Goal: Information Seeking & Learning: Learn about a topic

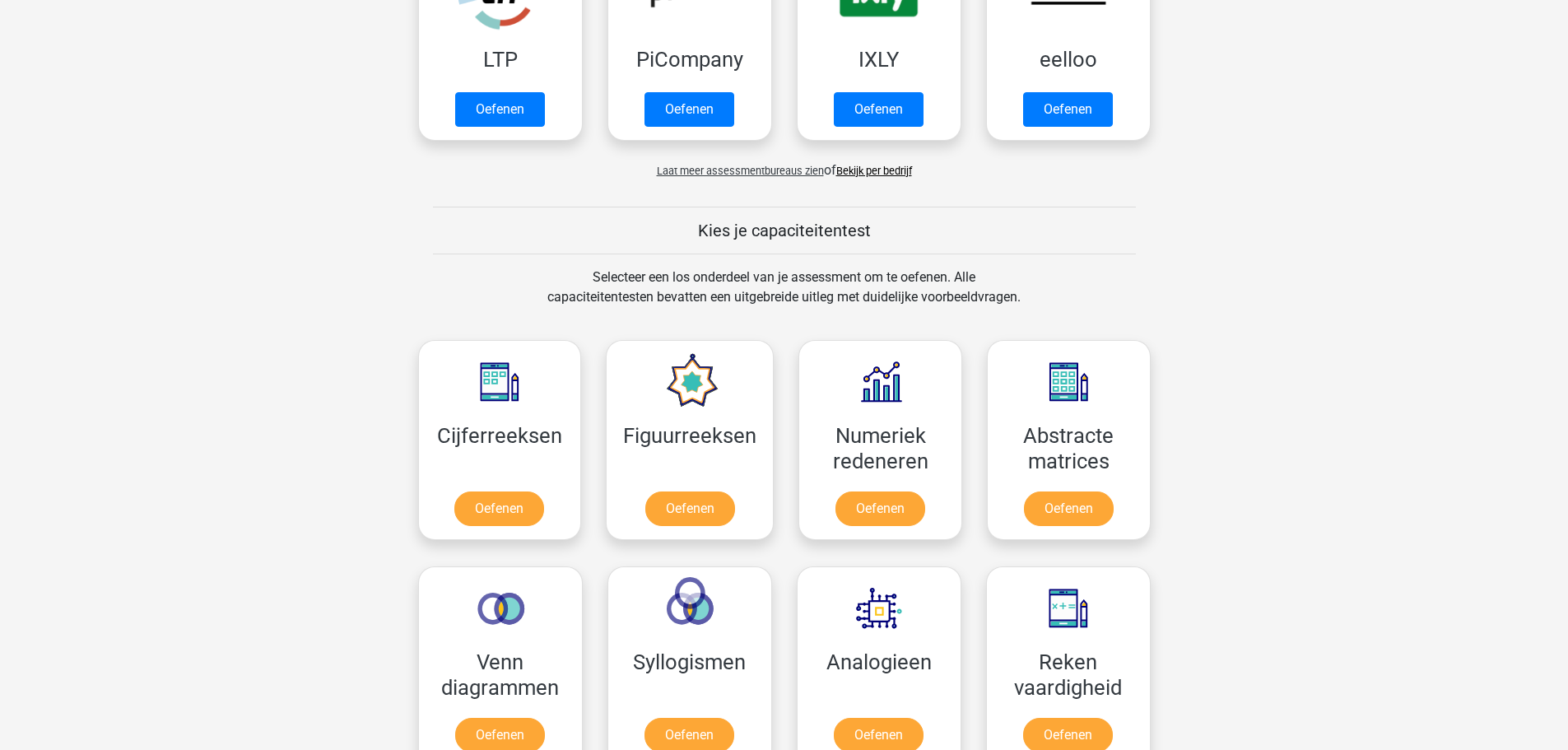
scroll to position [247, 0]
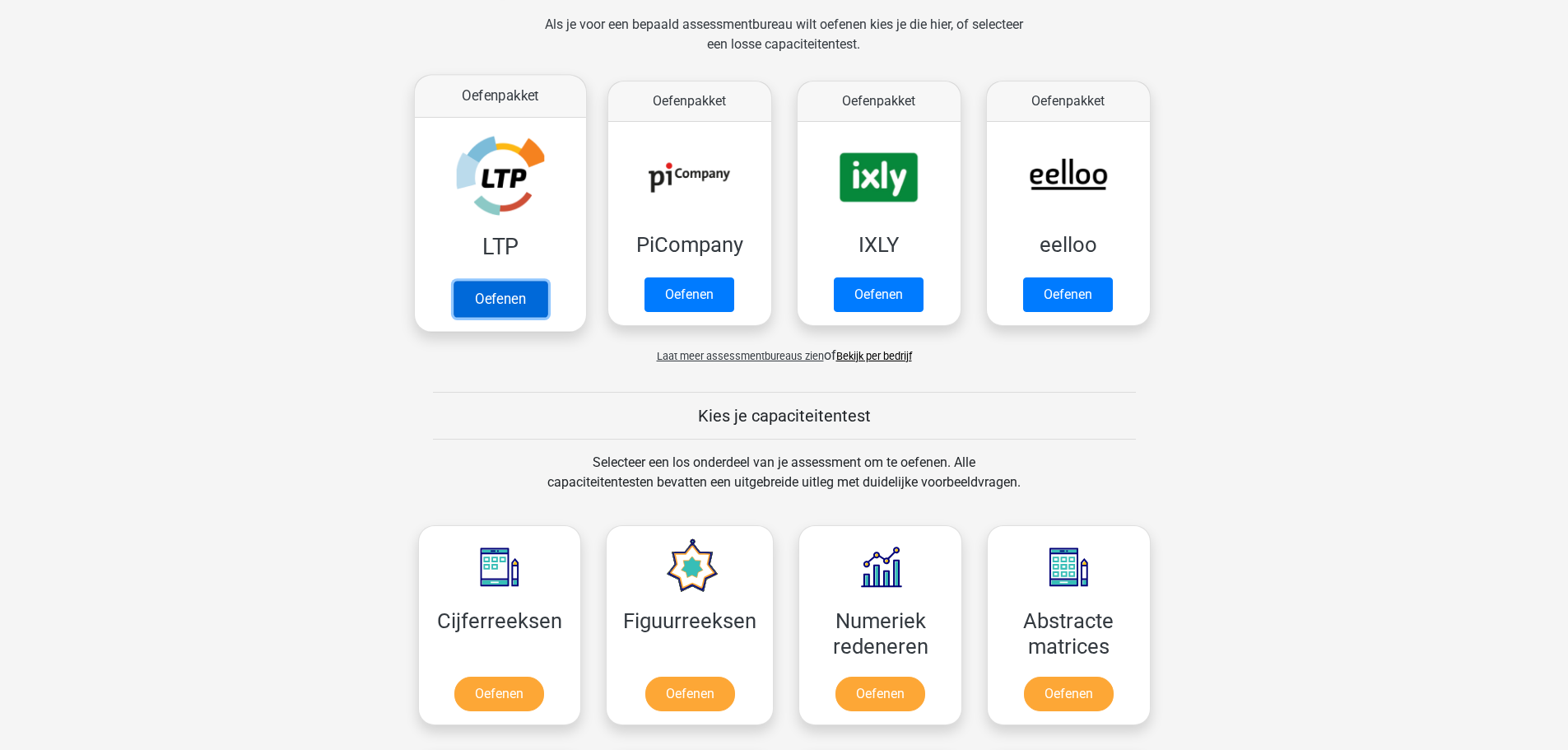
click at [491, 286] on link "Oefenen" at bounding box center [500, 298] width 93 height 36
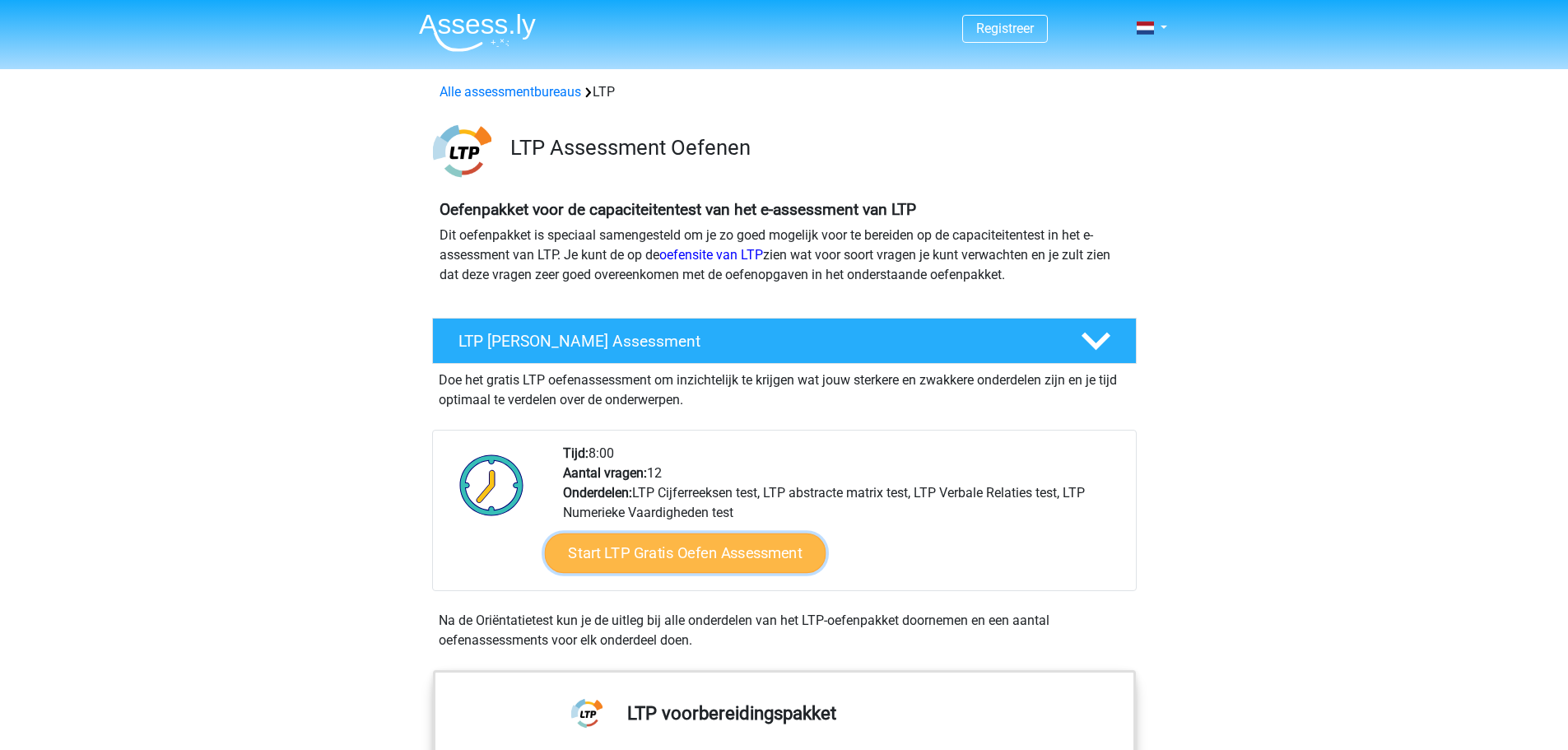
click at [707, 550] on link "Start LTP Gratis Oefen Assessment" at bounding box center [685, 553] width 281 height 40
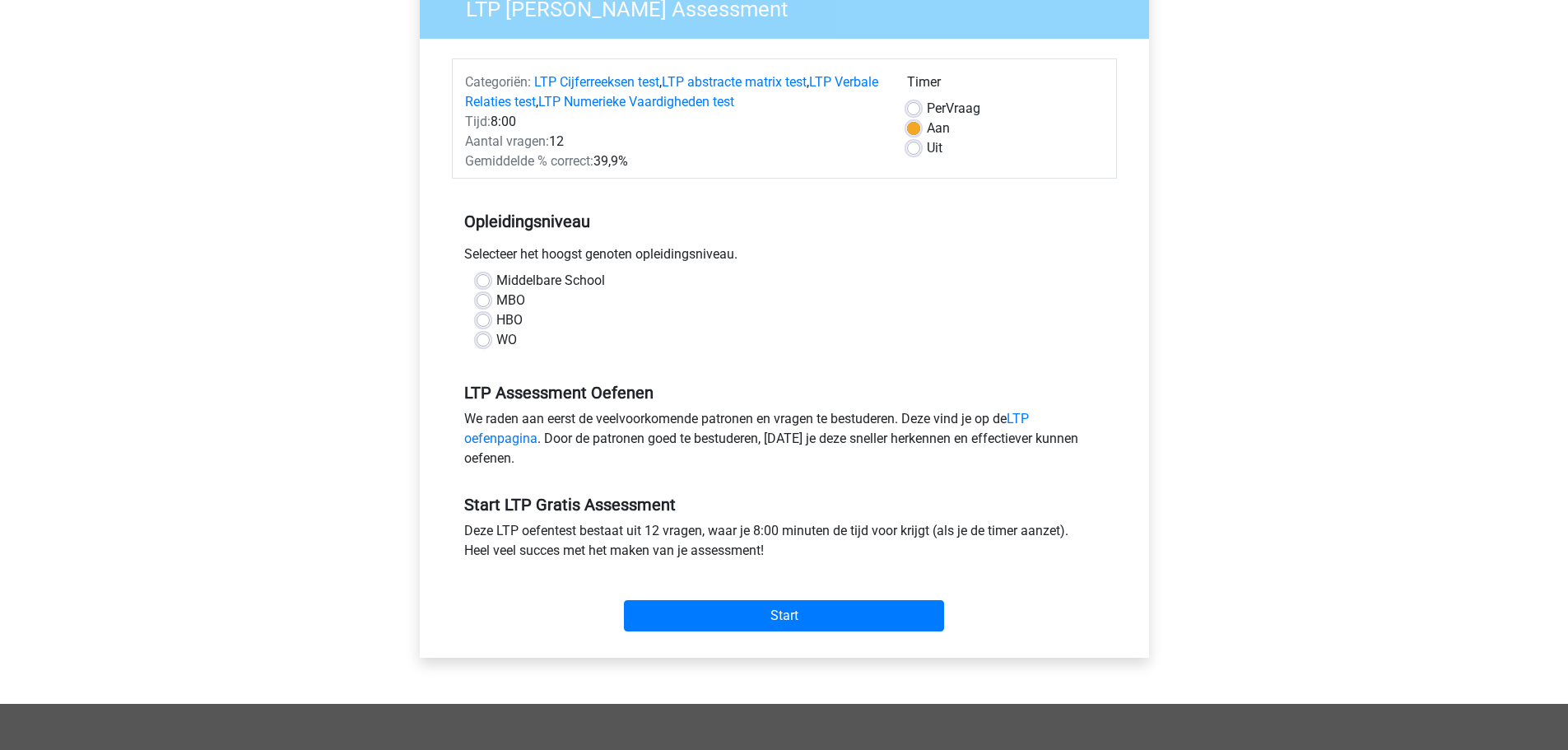
scroll to position [164, 0]
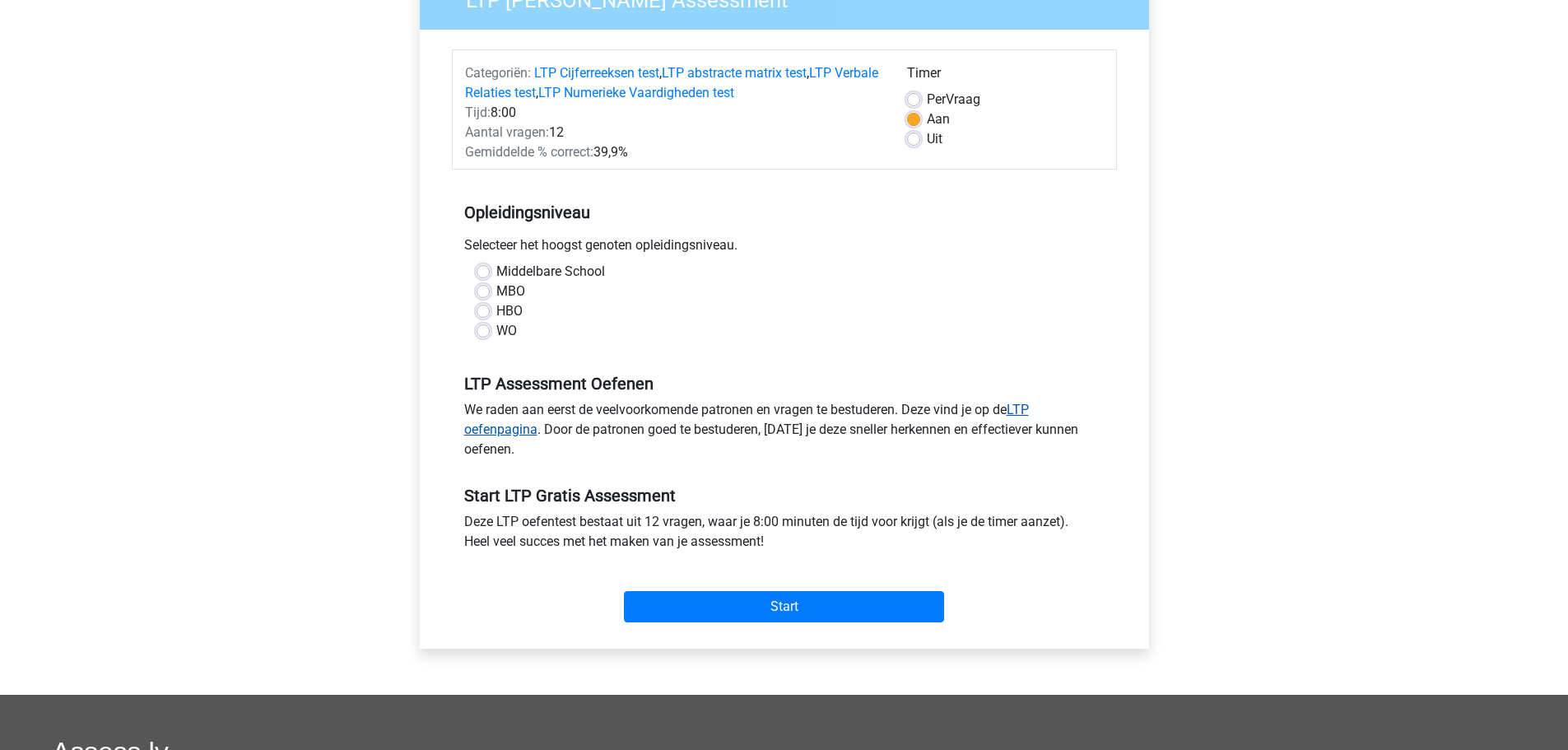
click at [534, 435] on link "LTP oefenpagina" at bounding box center [747, 419] width 564 height 35
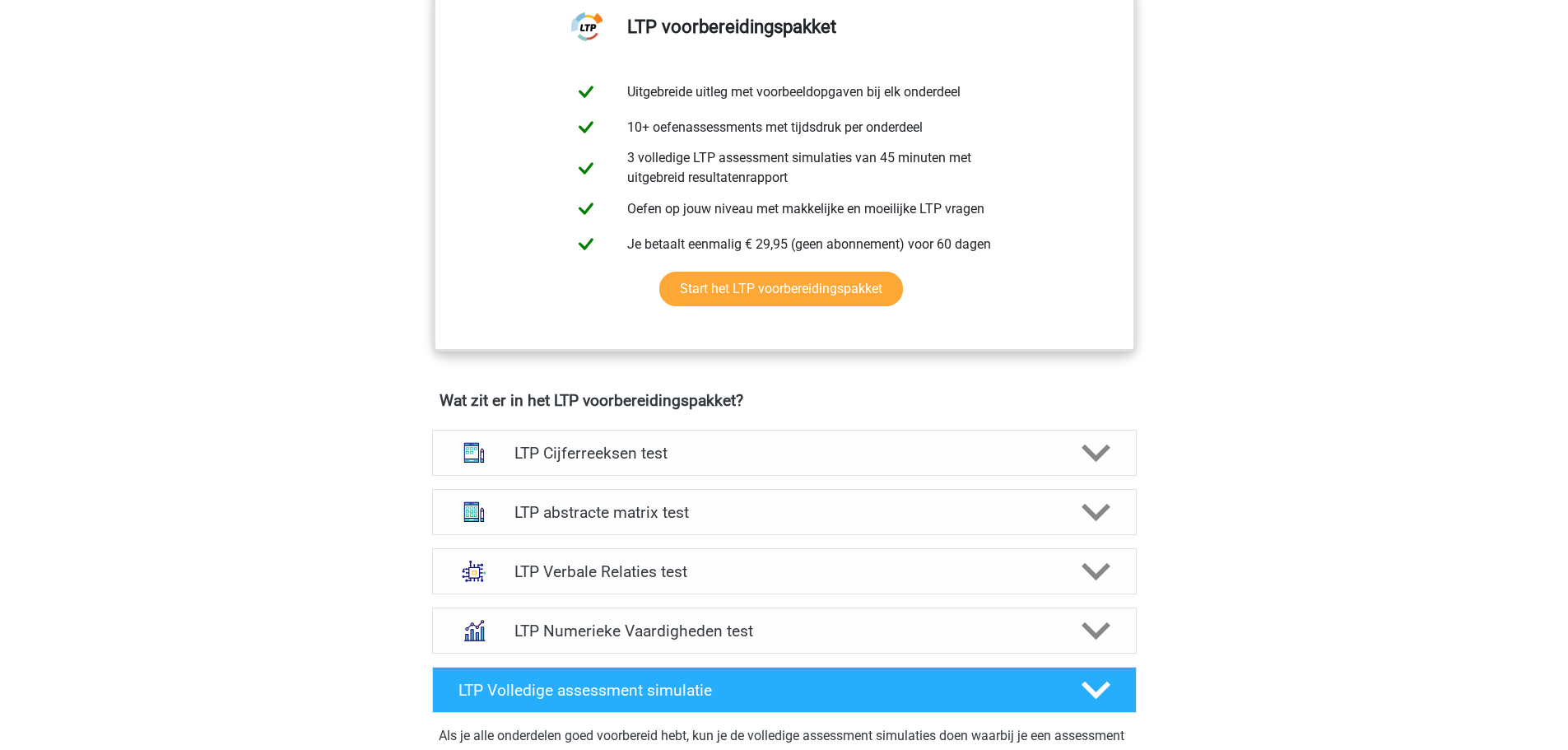
scroll to position [905, 0]
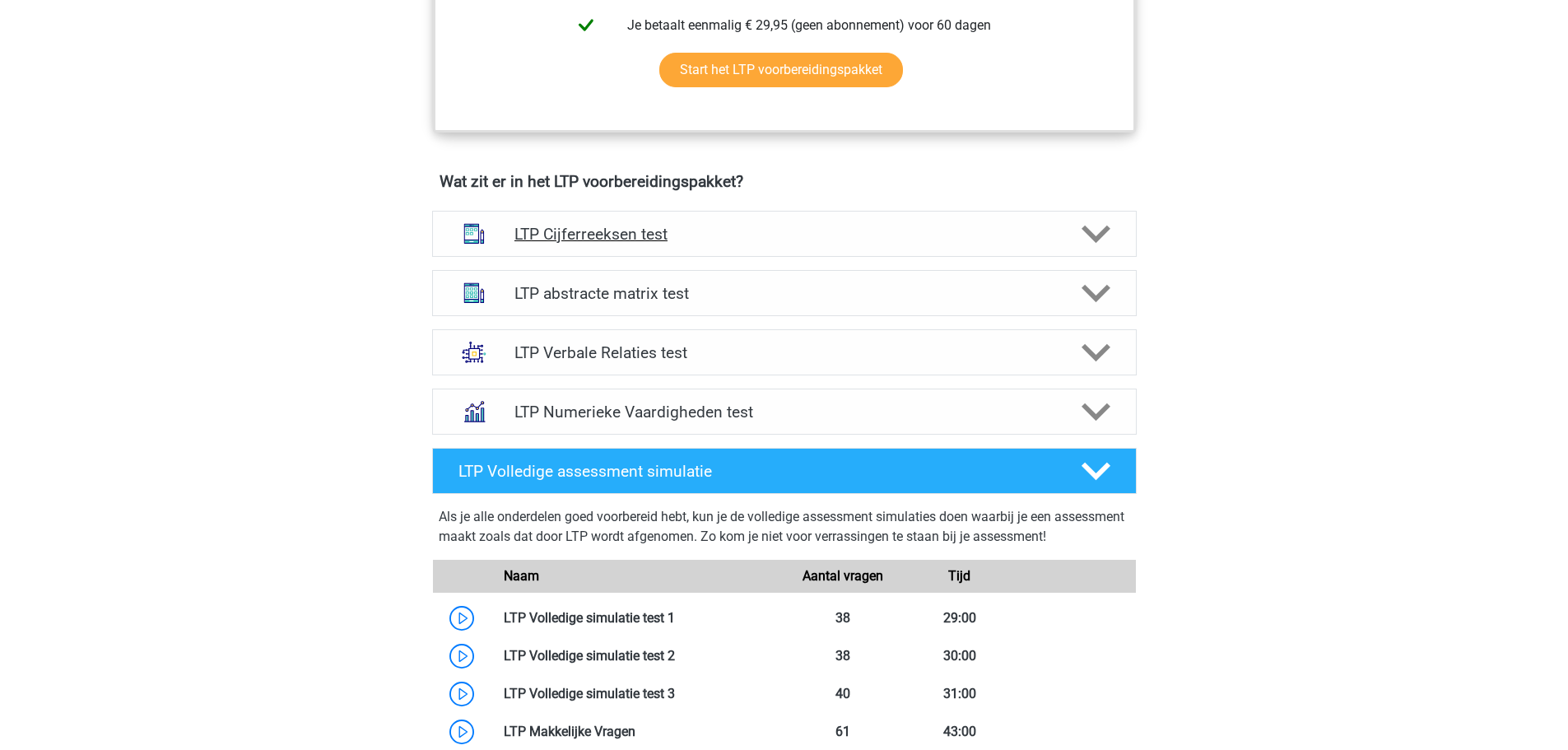
click at [616, 226] on h4 "LTP Cijferreeksen test" at bounding box center [784, 234] width 539 height 19
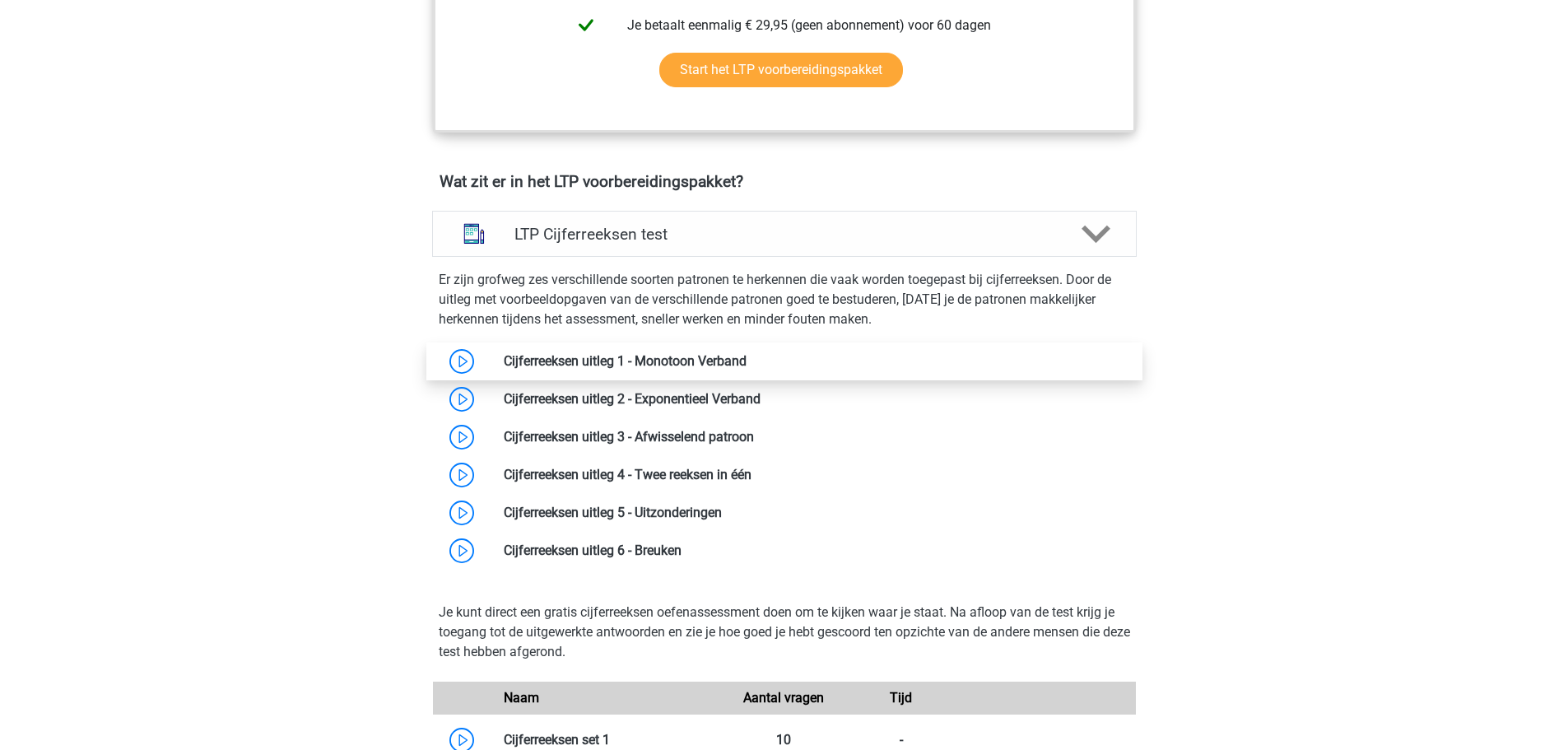
click at [747, 353] on link at bounding box center [747, 360] width 0 height 15
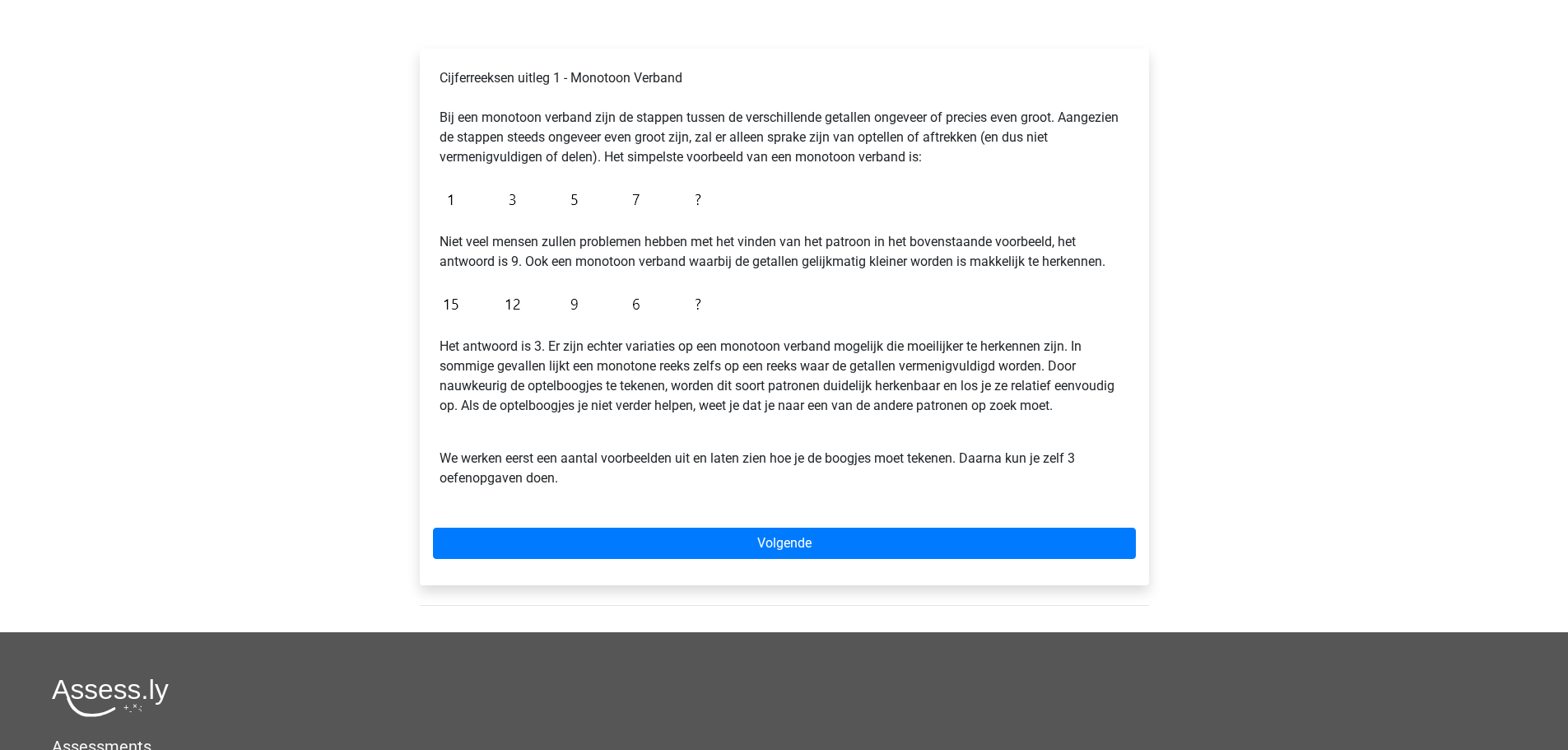
scroll to position [247, 0]
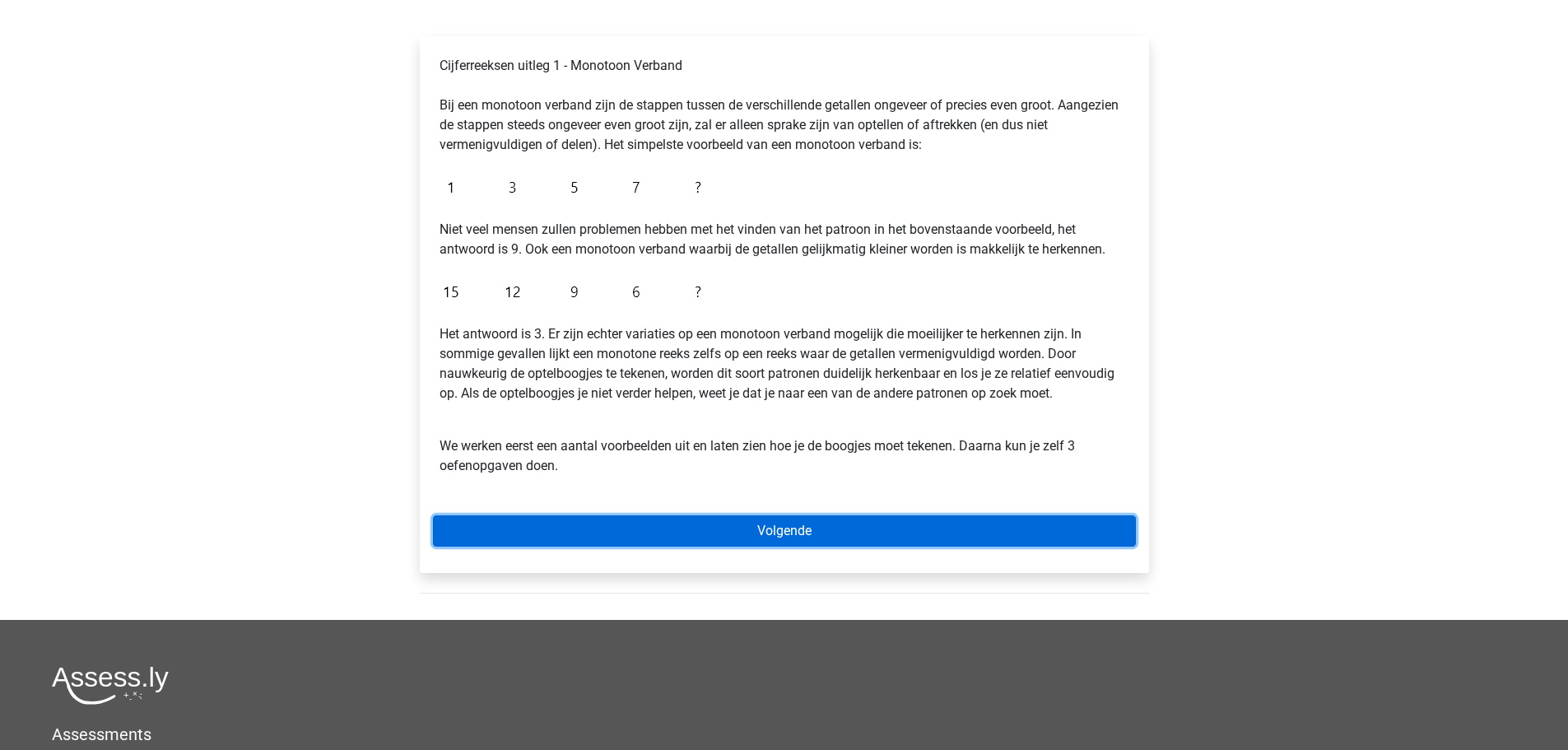
click at [763, 521] on link "Volgende" at bounding box center [784, 530] width 703 height 31
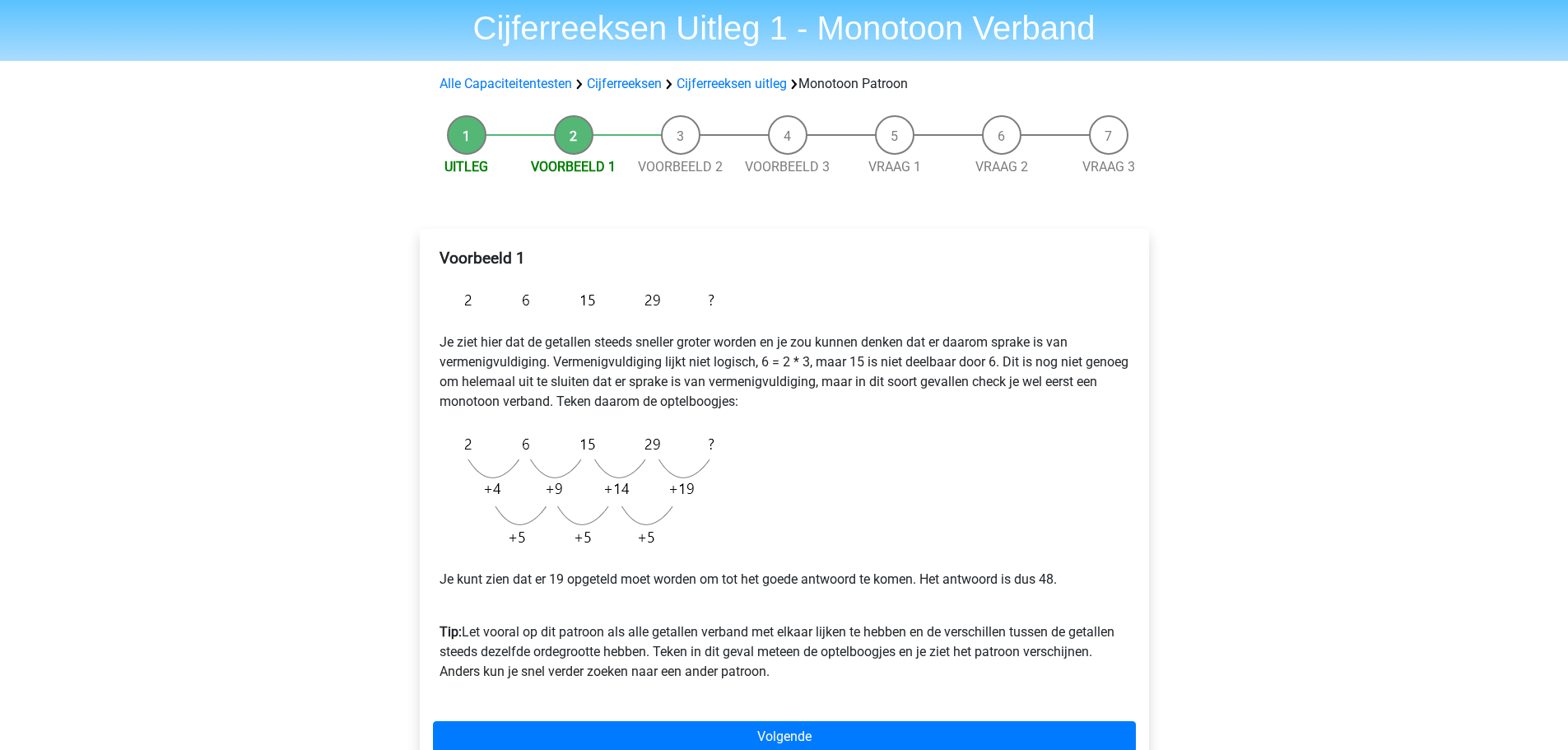
scroll to position [83, 0]
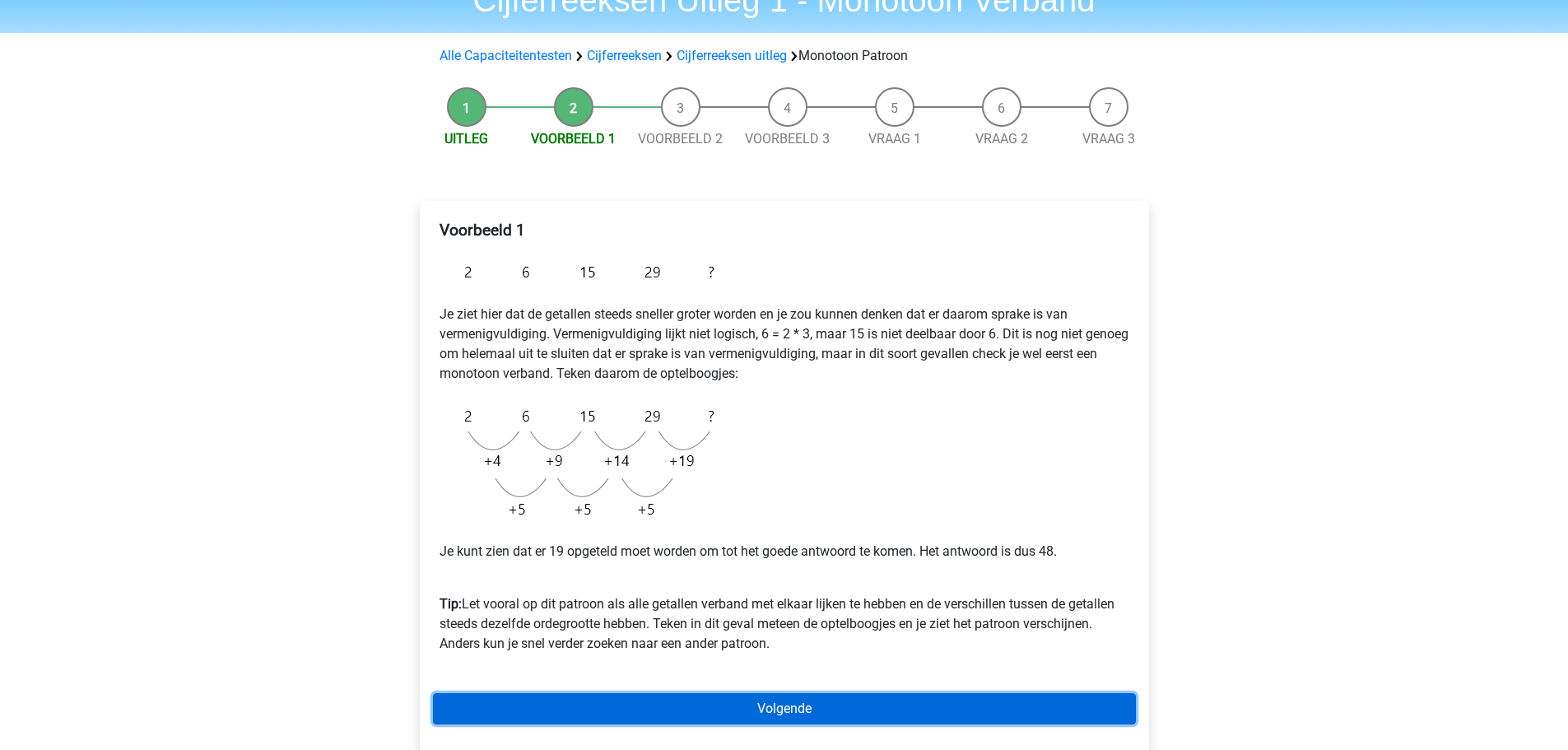
click at [784, 710] on link "Volgende" at bounding box center [784, 708] width 703 height 31
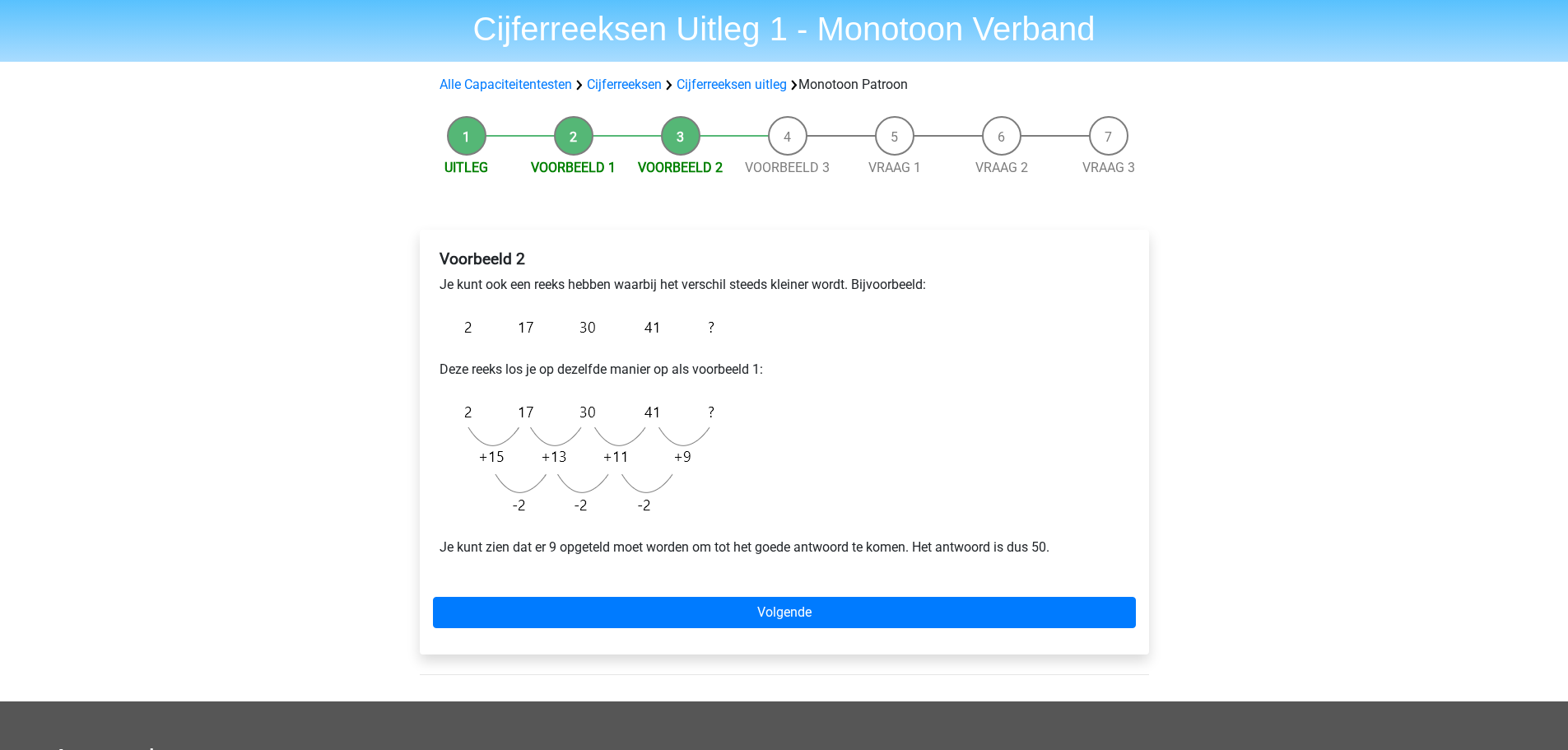
scroll to position [83, 0]
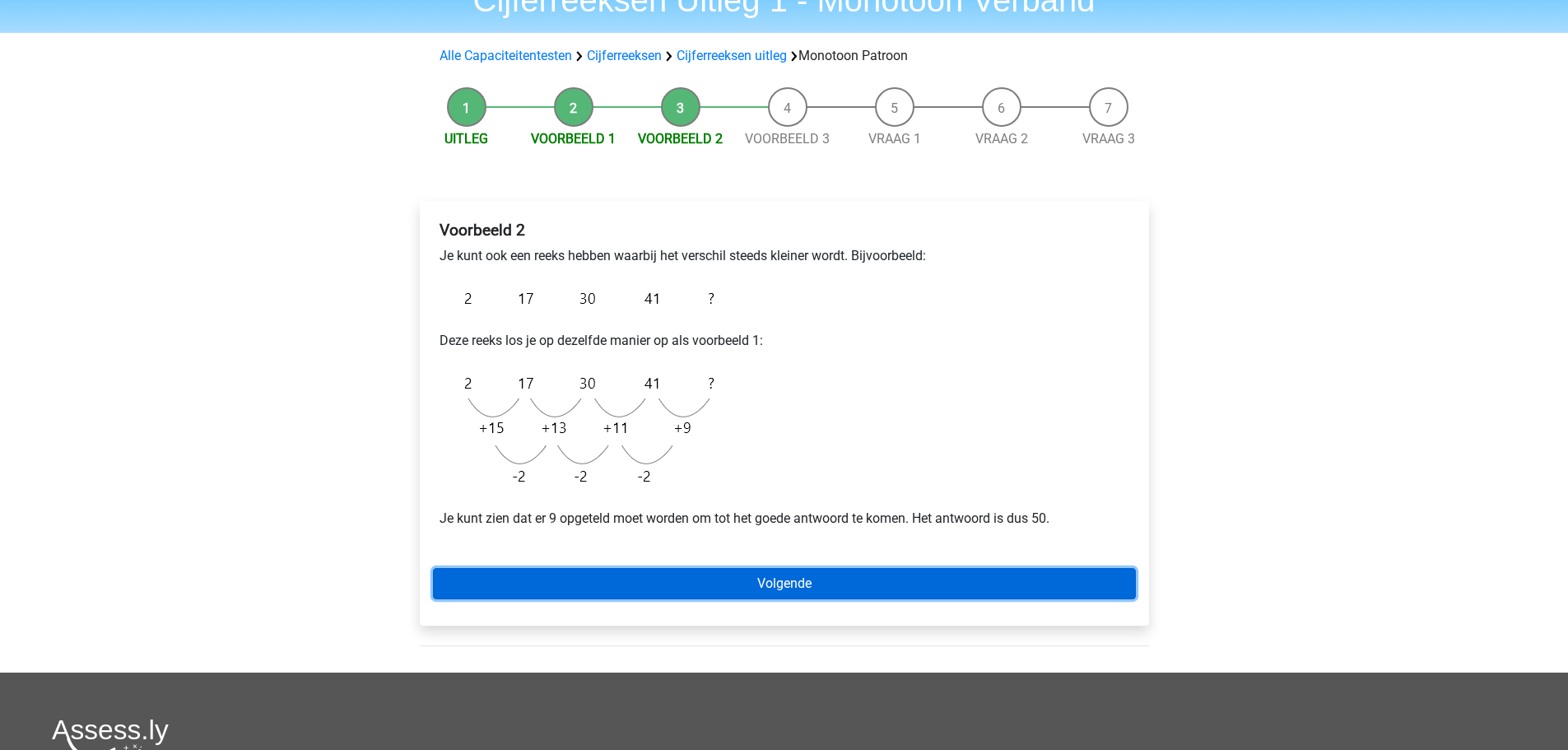
click at [839, 581] on link "Volgende" at bounding box center [784, 583] width 703 height 31
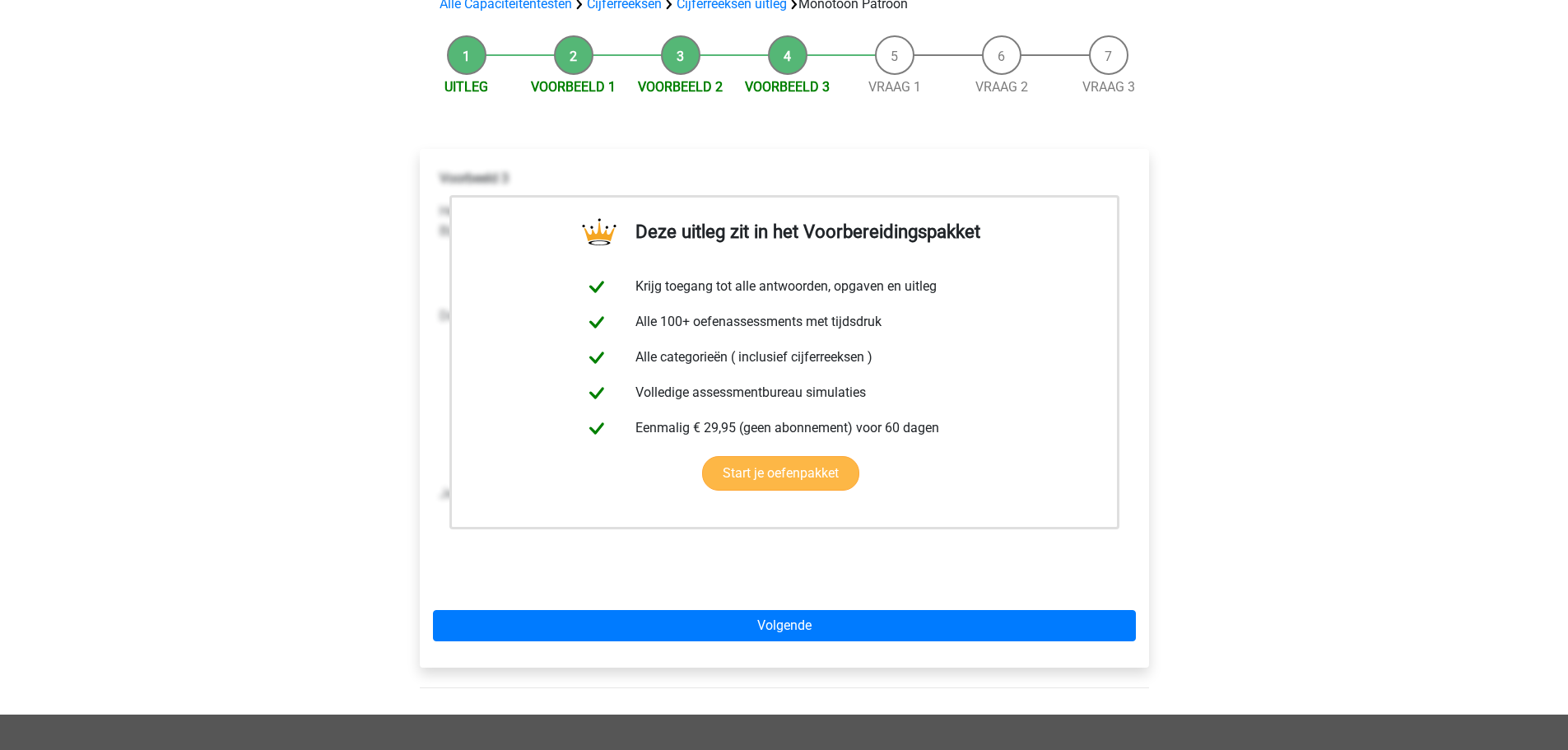
scroll to position [122, 0]
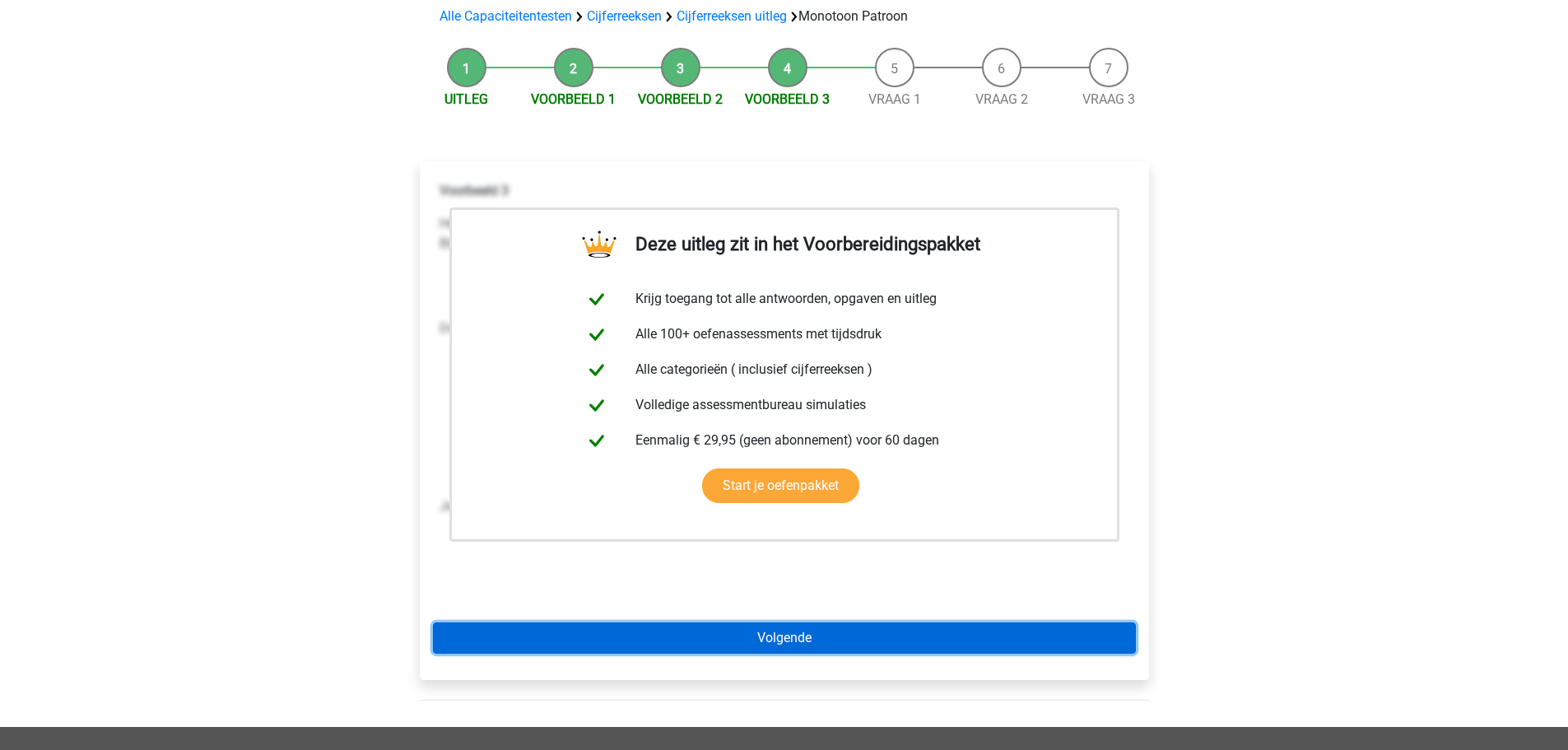
click at [864, 640] on link "Volgende" at bounding box center [784, 638] width 703 height 31
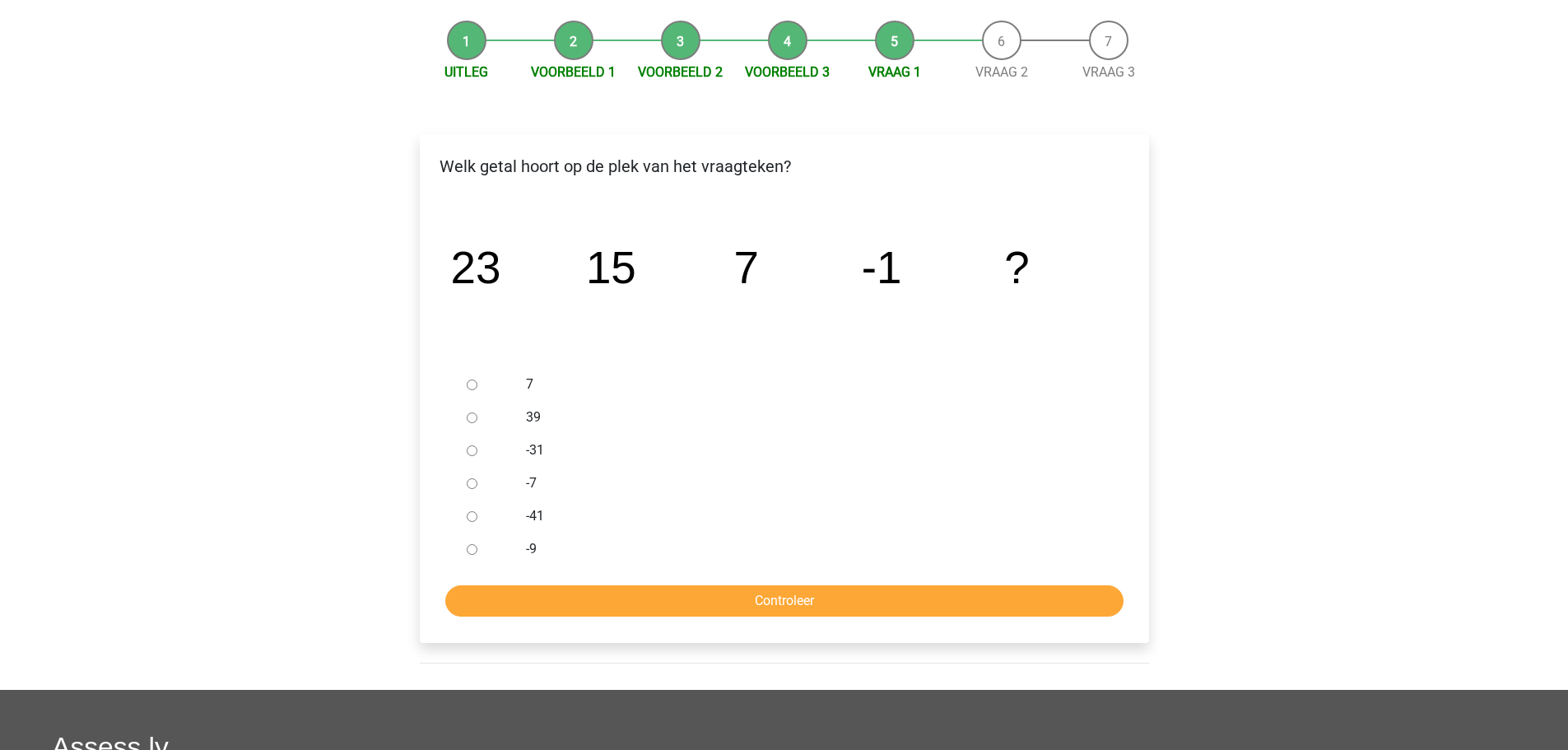
scroll to position [164, 0]
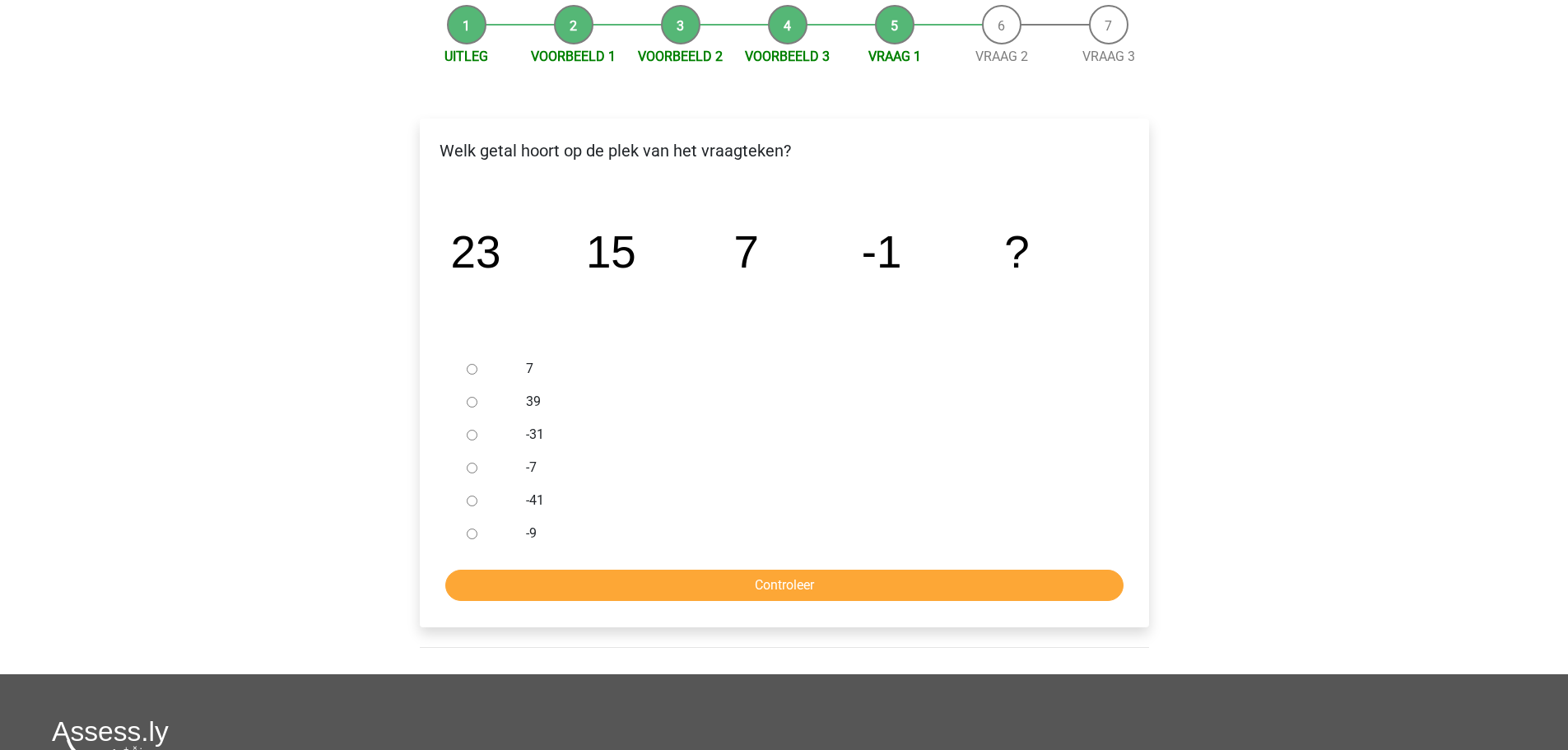
click at [471, 535] on input "-9" at bounding box center [472, 534] width 11 height 11
radio input "true"
click at [661, 583] on input "Controleer" at bounding box center [784, 585] width 678 height 31
